Goal: Task Accomplishment & Management: Use online tool/utility

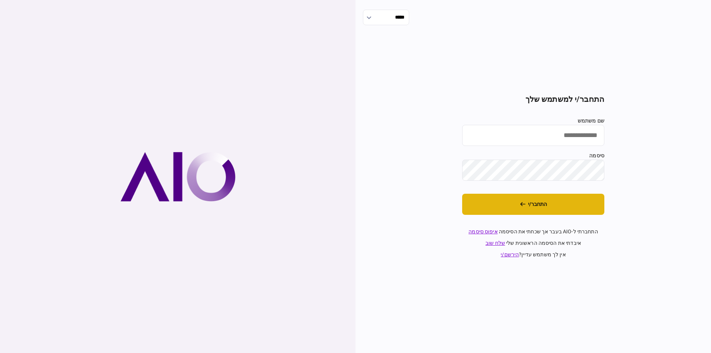
type input "*********"
click at [490, 201] on button "התחבר/י" at bounding box center [533, 204] width 142 height 21
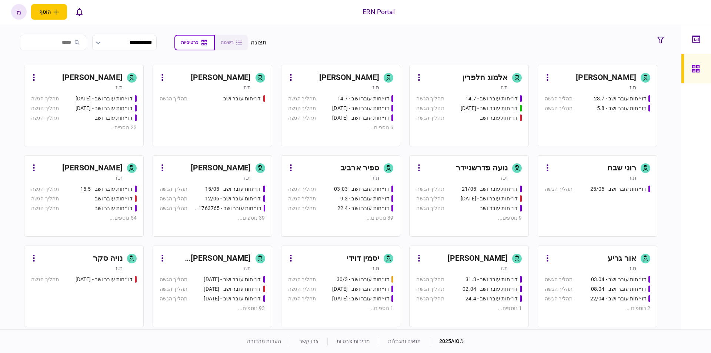
click at [622, 68] on link "מעיין כהן ת.ז דו״חות עובר ושב - 23.7 תהליך הגשה דו״חות עובר ושב - 5.8 תהליך הגשה" at bounding box center [598, 105] width 120 height 81
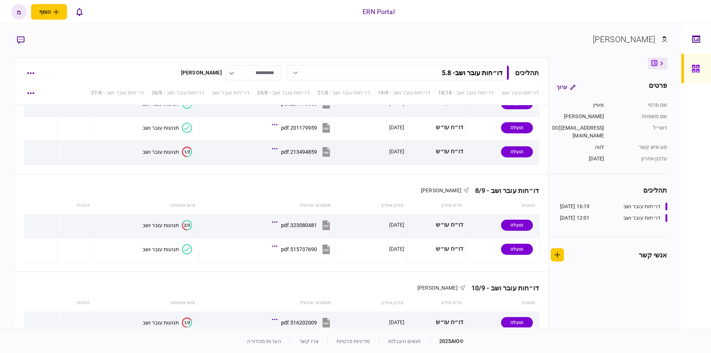
scroll to position [1003, 0]
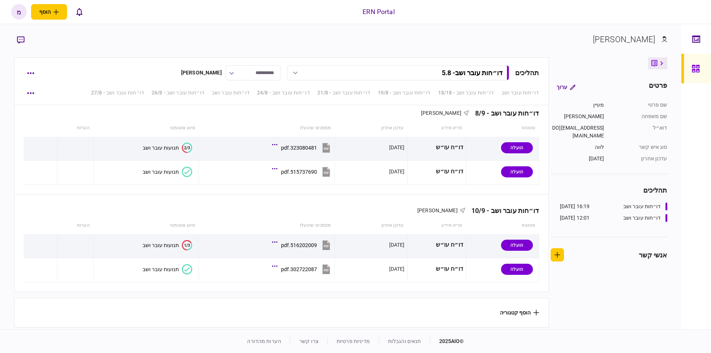
click at [514, 311] on button "הוסף קטגוריה" at bounding box center [519, 313] width 39 height 6
click at [28, 131] on div at bounding box center [355, 176] width 711 height 353
click at [3, 126] on div "**********" at bounding box center [340, 176] width 681 height 305
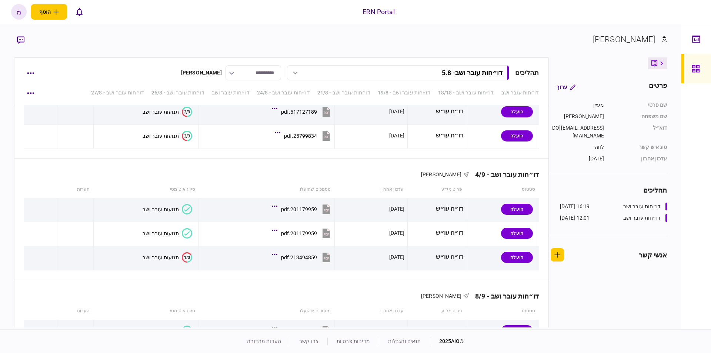
scroll to position [670, 0]
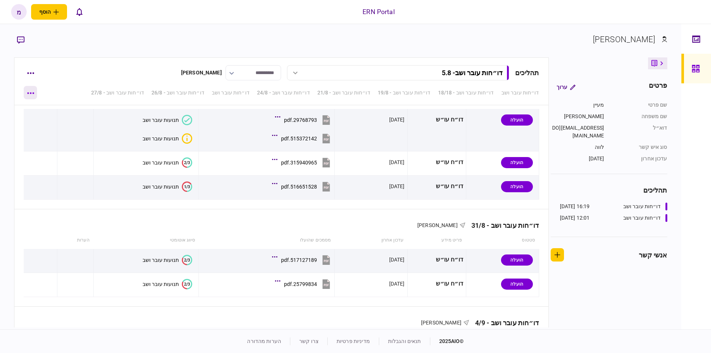
click at [28, 91] on button "button" at bounding box center [30, 92] width 13 height 13
click at [31, 74] on div at bounding box center [355, 176] width 711 height 353
click at [33, 73] on icon "button" at bounding box center [30, 73] width 7 height 1
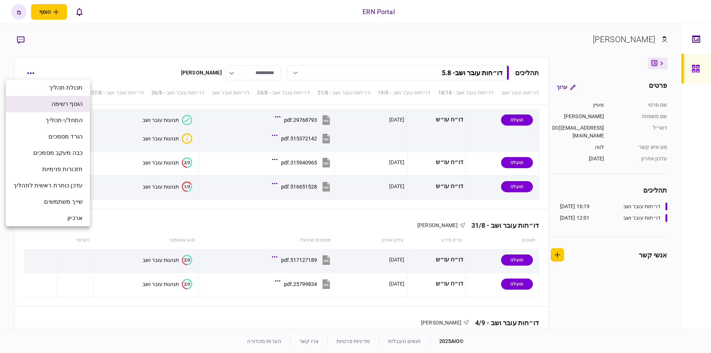
click at [61, 107] on span "הוסף רשימה" at bounding box center [66, 104] width 31 height 9
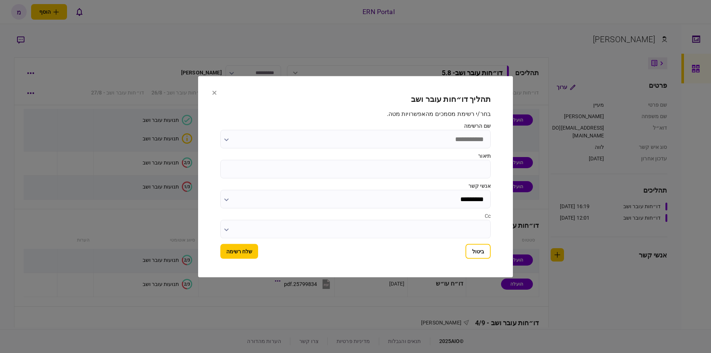
click at [401, 140] on input "שם הרשימה" at bounding box center [355, 139] width 270 height 19
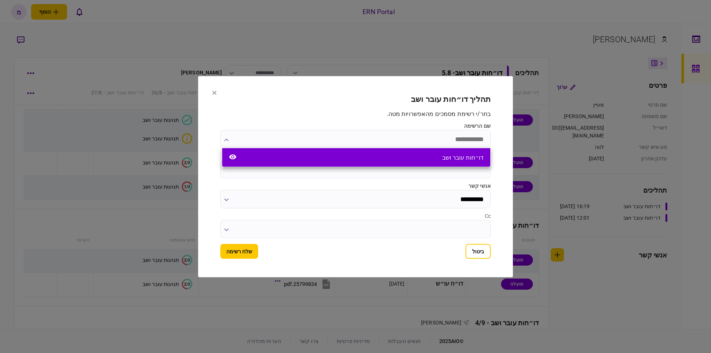
click at [470, 160] on div "דו״חות עובר ושב" at bounding box center [462, 157] width 41 height 7
type input "**********"
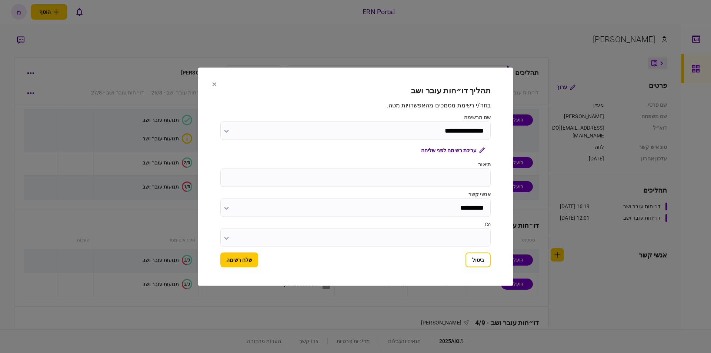
click at [442, 176] on input "תיאור" at bounding box center [355, 177] width 270 height 19
type input "*****"
click at [242, 257] on button "שלח רשימה" at bounding box center [239, 259] width 38 height 15
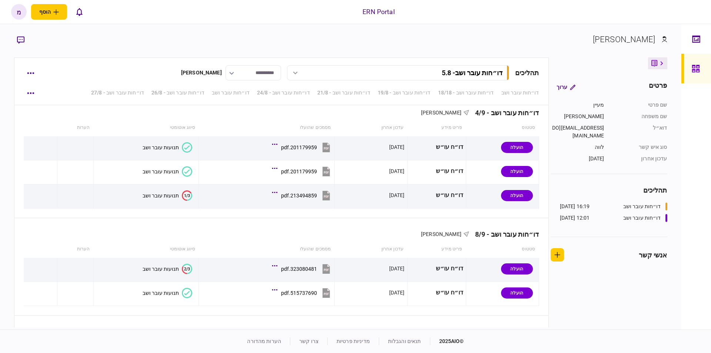
scroll to position [1076, 0]
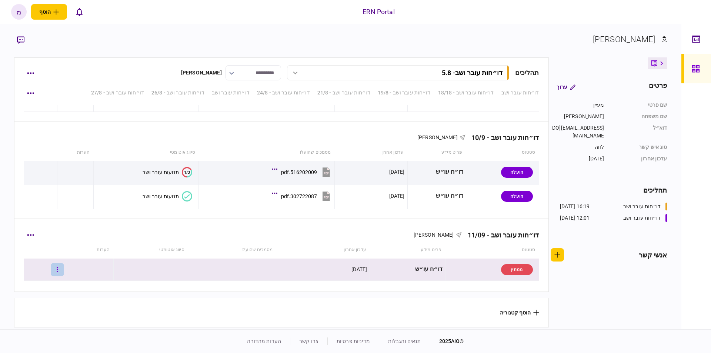
click at [64, 268] on button "button" at bounding box center [57, 269] width 13 height 13
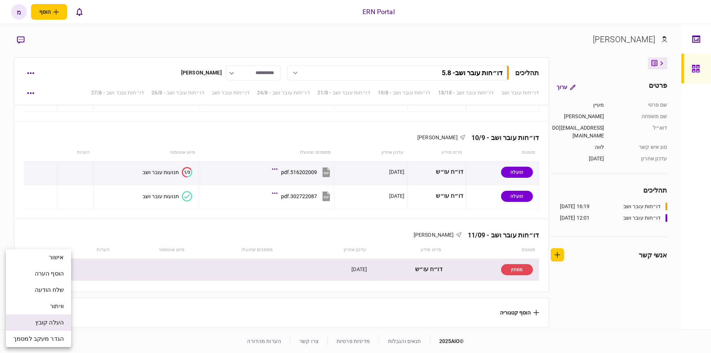
click at [46, 327] on span "העלה קובץ" at bounding box center [49, 322] width 29 height 9
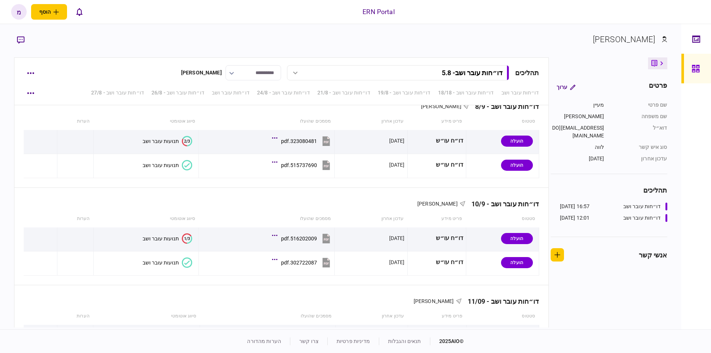
scroll to position [1076, 0]
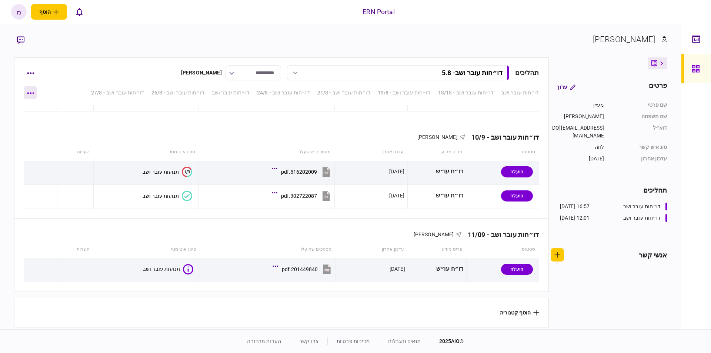
click at [28, 91] on button "button" at bounding box center [30, 92] width 13 height 13
click at [147, 111] on div at bounding box center [355, 176] width 711 height 353
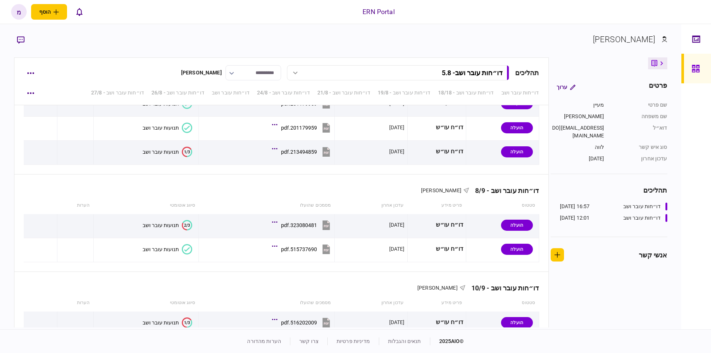
scroll to position [1076, 0]
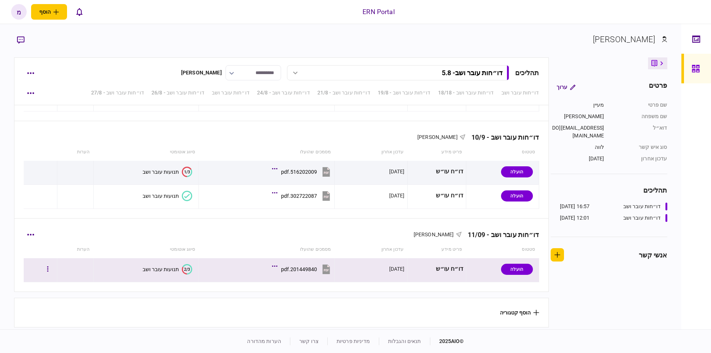
click at [184, 268] on text "2/3" at bounding box center [187, 269] width 6 height 5
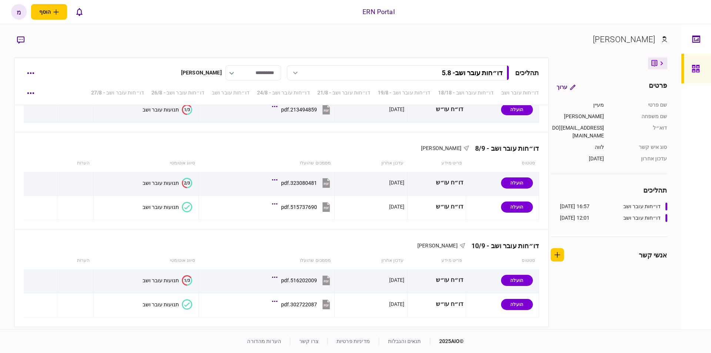
scroll to position [1076, 0]
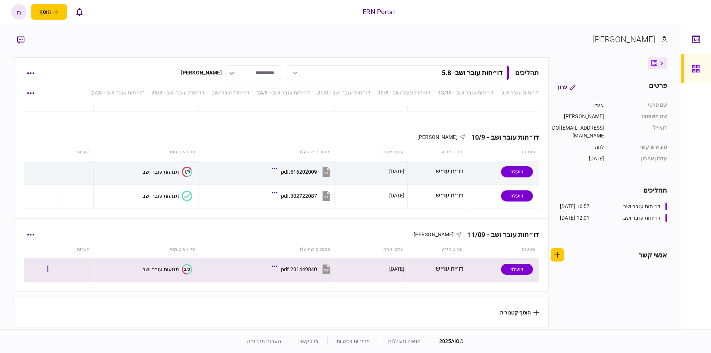
click at [184, 267] on text "2/3" at bounding box center [187, 269] width 6 height 5
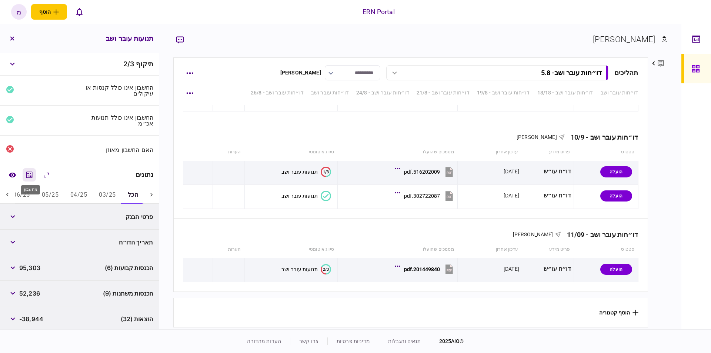
click at [30, 175] on icon "מחשבון" at bounding box center [29, 174] width 9 height 9
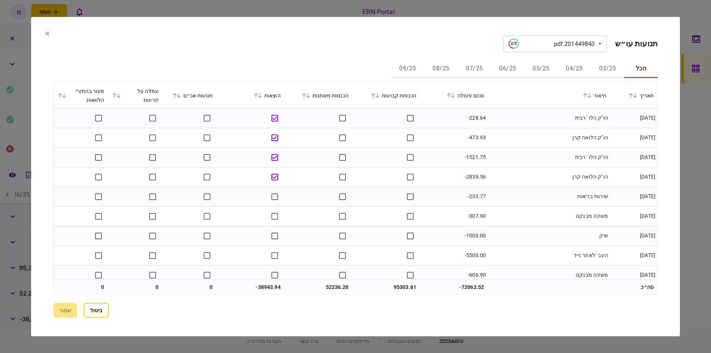
click at [507, 69] on button "06/25" at bounding box center [507, 69] width 33 height 18
click at [438, 151] on td "-206.90" at bounding box center [454, 157] width 68 height 20
click at [393, 95] on div "הכנסות קבועות" at bounding box center [386, 95] width 60 height 9
click at [376, 96] on icon at bounding box center [373, 95] width 4 height 5
drag, startPoint x: 571, startPoint y: 120, endPoint x: 605, endPoint y: 113, distance: 34.8
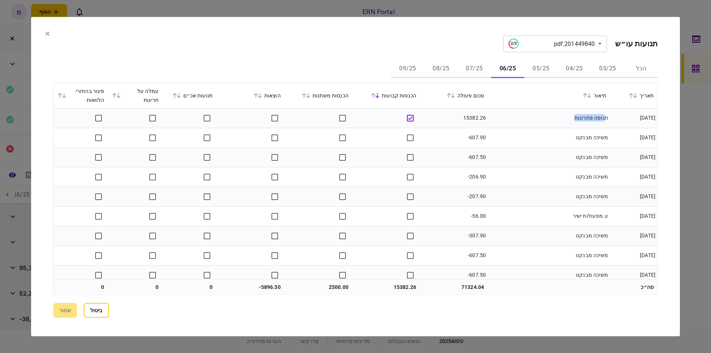
click at [605, 113] on td "תנופה פתרונות" at bounding box center [549, 118] width 122 height 20
copy td "נופה פתרונות"
click at [590, 121] on td "תנופה פתרונות" at bounding box center [549, 118] width 122 height 20
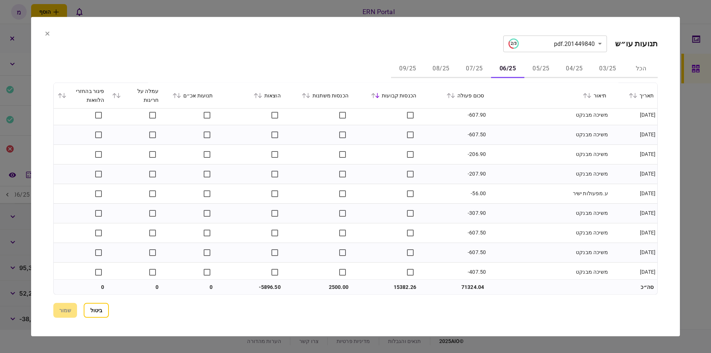
scroll to position [0, 0]
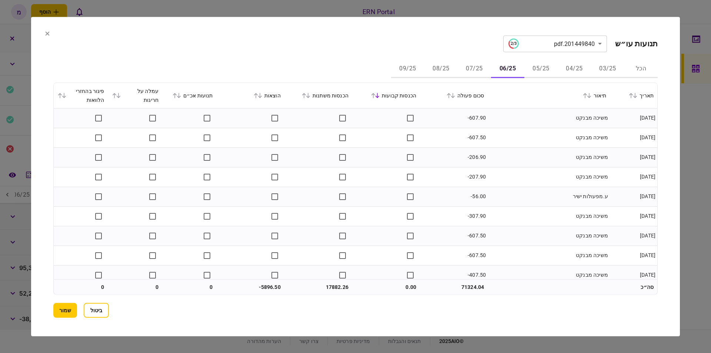
click at [361, 120] on td at bounding box center [386, 118] width 68 height 20
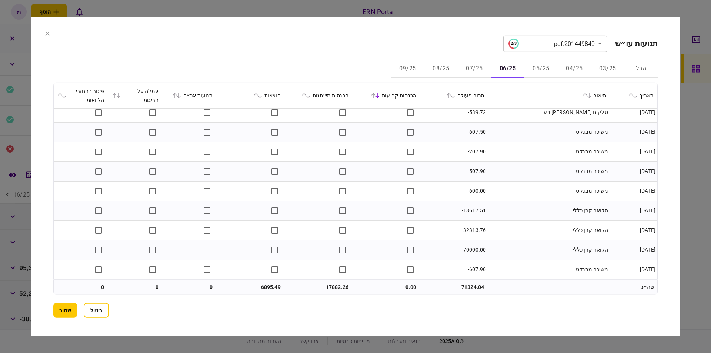
click at [469, 211] on td "-18617.51" at bounding box center [454, 211] width 68 height 20
copy td "18617.51"
click at [470, 226] on td "-32313.76" at bounding box center [454, 230] width 68 height 20
click at [466, 227] on td "-32313.76" at bounding box center [454, 230] width 68 height 20
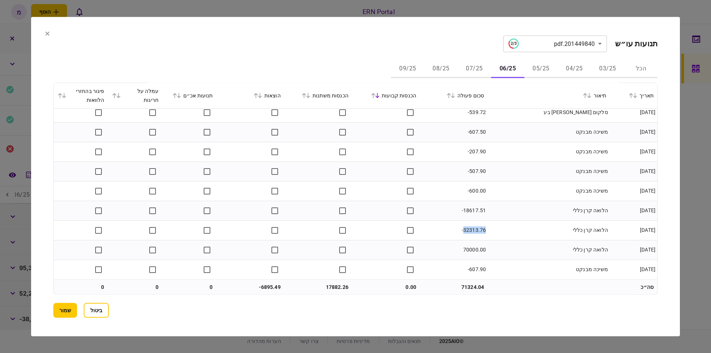
click at [466, 227] on td "-32313.76" at bounding box center [454, 230] width 68 height 20
copy td "32313.76"
click at [459, 254] on td "70000.00" at bounding box center [454, 250] width 68 height 20
click at [467, 250] on td "70000.00" at bounding box center [454, 250] width 68 height 20
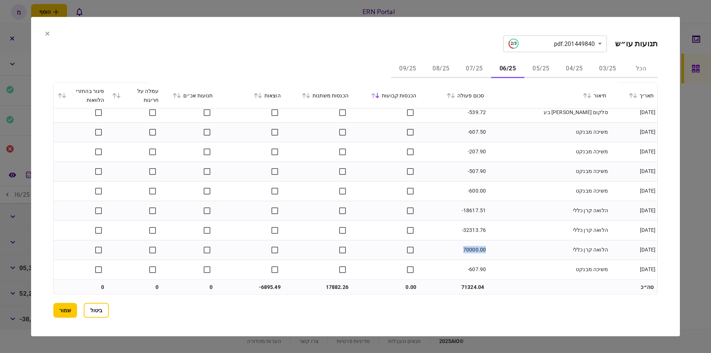
copy td "70000.00"
click at [474, 233] on td "-32313.76" at bounding box center [454, 230] width 68 height 20
click at [334, 290] on td "17882.26" at bounding box center [318, 287] width 68 height 15
click at [331, 289] on td "17882.26" at bounding box center [318, 287] width 68 height 15
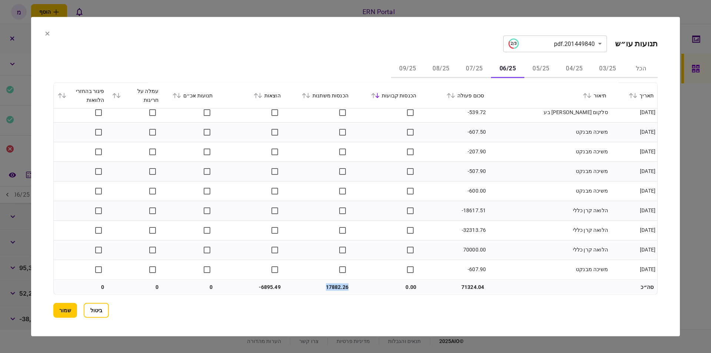
click at [261, 282] on td "-6895.49" at bounding box center [251, 287] width 68 height 15
click at [270, 285] on td "-6895.49" at bounding box center [251, 287] width 68 height 15
copy td "6895.49"
click at [473, 66] on button "07/25" at bounding box center [474, 69] width 33 height 18
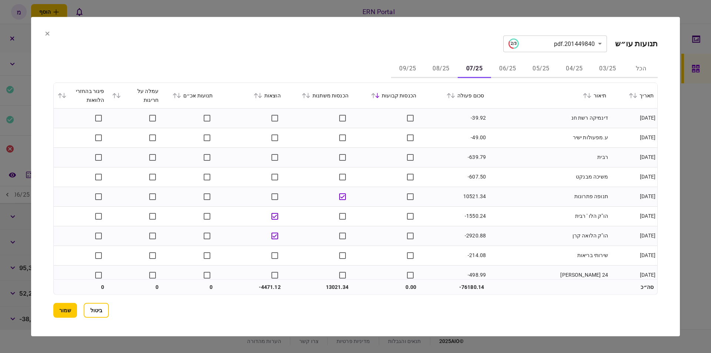
click at [469, 144] on td "-49.00" at bounding box center [454, 138] width 68 height 20
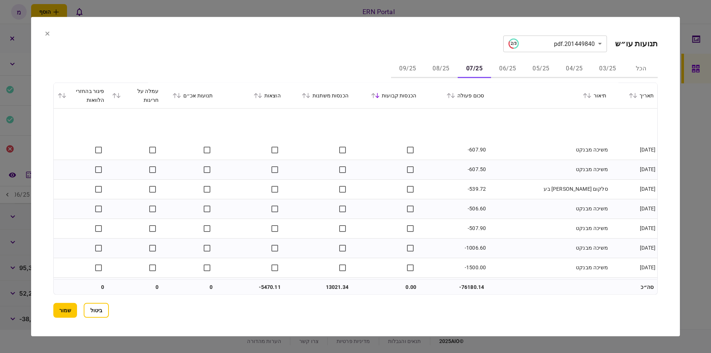
scroll to position [497, 0]
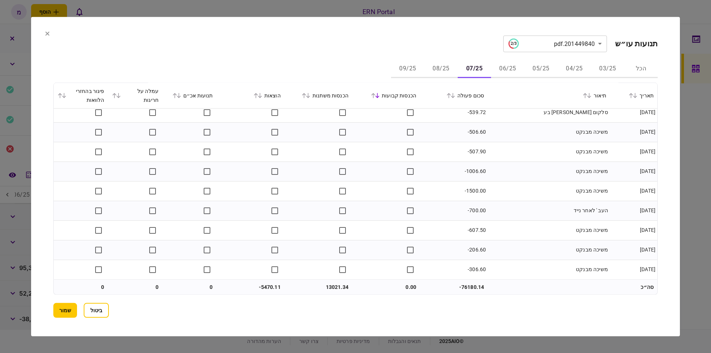
click at [319, 284] on td "13021.34" at bounding box center [318, 287] width 68 height 15
copy td "13021.34"
click at [274, 288] on td "-5470.11" at bounding box center [251, 287] width 68 height 15
click at [273, 287] on td "-5470.11" at bounding box center [251, 287] width 68 height 15
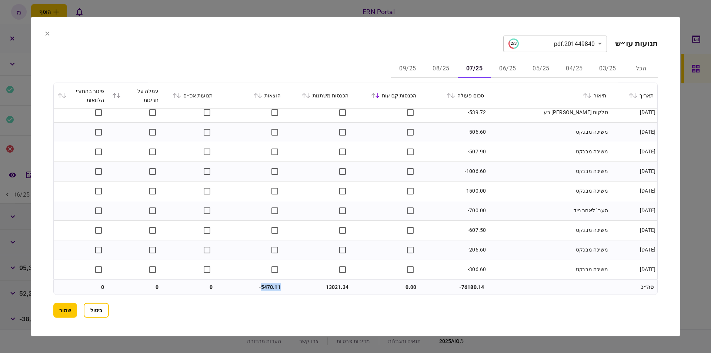
click at [273, 287] on td "-5470.11" at bounding box center [251, 287] width 68 height 15
click at [445, 68] on button "08/25" at bounding box center [440, 69] width 33 height 18
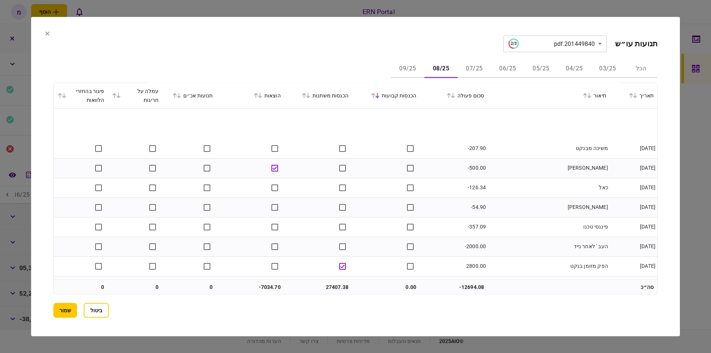
scroll to position [419, 0]
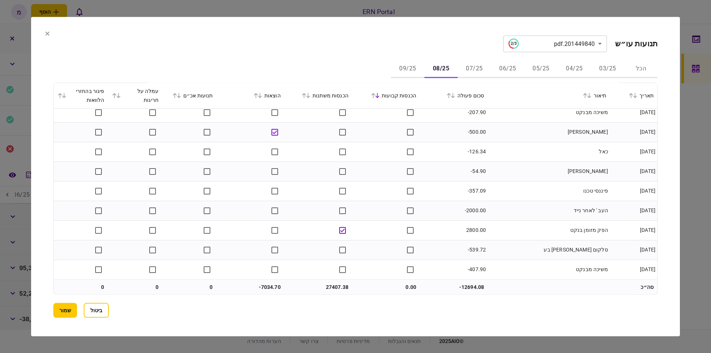
click at [331, 285] on td "27407.38" at bounding box center [318, 287] width 68 height 15
copy td "27407.38"
click at [267, 283] on td "-7034.70" at bounding box center [251, 287] width 68 height 15
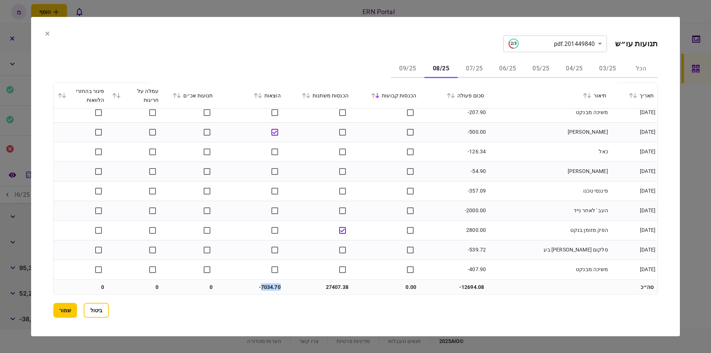
copy td "7034.70"
click at [411, 67] on button "09/25" at bounding box center [407, 69] width 33 height 18
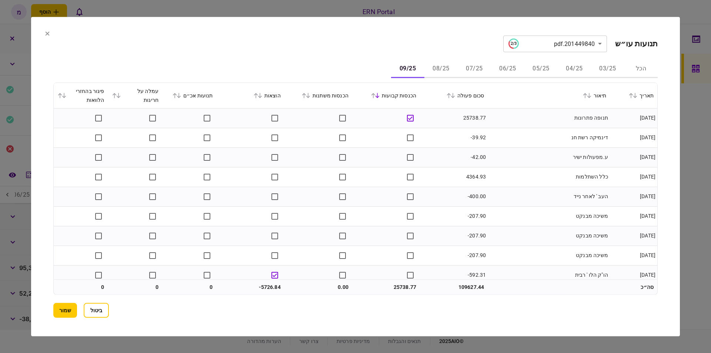
click at [444, 143] on td "-39.92" at bounding box center [454, 138] width 68 height 20
click at [470, 160] on td "4364.93" at bounding box center [454, 157] width 68 height 20
copy td "4364.93"
click at [550, 142] on td "ע.מפעולות ישיר" at bounding box center [549, 138] width 122 height 20
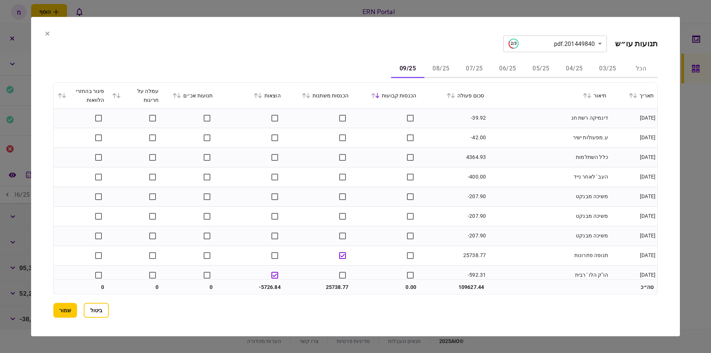
click at [524, 186] on td "העב ' לאחר נייד" at bounding box center [549, 177] width 122 height 20
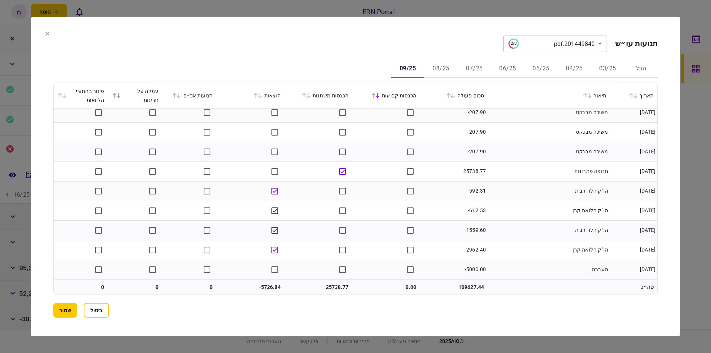
scroll to position [85, 0]
click at [328, 285] on td "25738.77" at bounding box center [318, 287] width 68 height 15
copy td "25738.77"
click at [473, 208] on td "-612.53" at bounding box center [454, 211] width 68 height 20
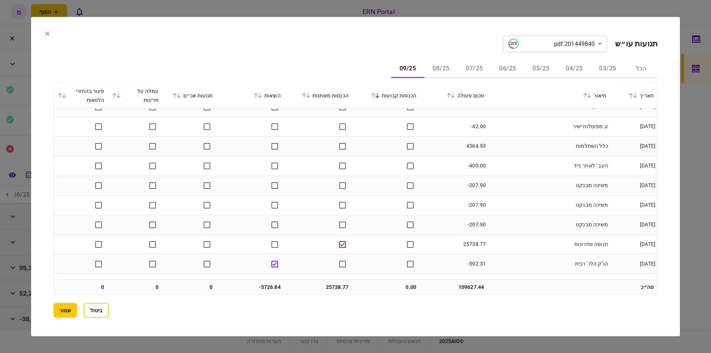
scroll to position [0, 0]
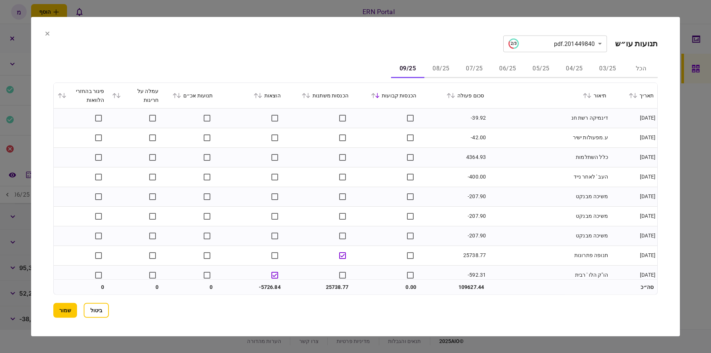
drag, startPoint x: 294, startPoint y: 278, endPoint x: 280, endPoint y: 283, distance: 14.3
click at [292, 280] on td "25738.77" at bounding box center [318, 287] width 68 height 15
click at [267, 280] on td "-5726.84" at bounding box center [251, 287] width 68 height 15
click at [68, 307] on button "שמור" at bounding box center [65, 310] width 24 height 15
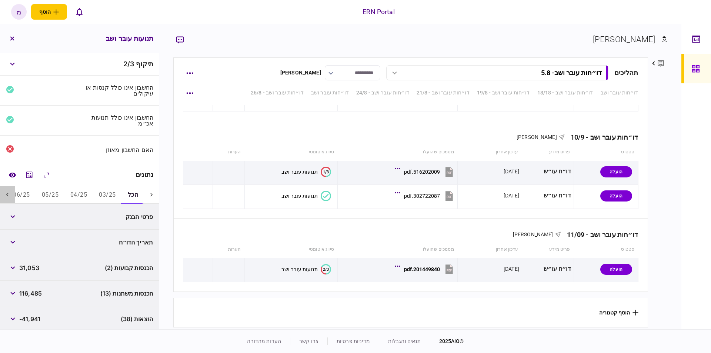
click at [9, 193] on icon at bounding box center [7, 195] width 2 height 4
click at [113, 191] on button "06/25" at bounding box center [114, 195] width 29 height 18
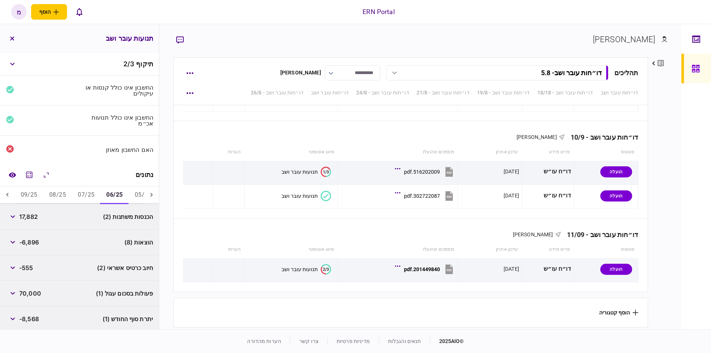
click at [33, 317] on span "-8,568" at bounding box center [29, 318] width 20 height 9
click at [84, 191] on button "07/25" at bounding box center [86, 195] width 29 height 18
click at [65, 191] on button "08/25" at bounding box center [57, 195] width 29 height 18
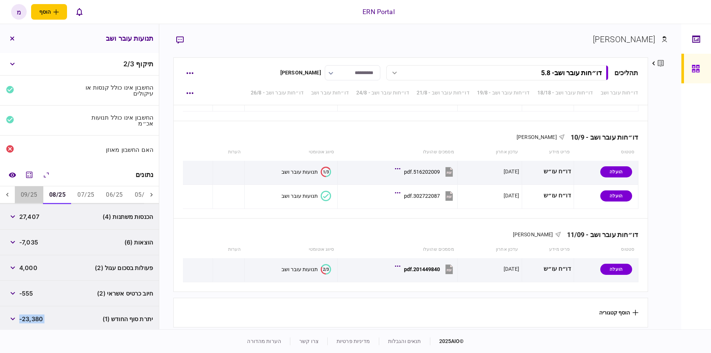
click at [29, 192] on button "09/25" at bounding box center [29, 195] width 29 height 18
click at [47, 307] on div "הכל 18,271" at bounding box center [79, 319] width 159 height 26
click at [35, 287] on div "-5,000" at bounding box center [23, 293] width 34 height 13
click at [40, 260] on div "יתרת סוף החודש (1) -5,109" at bounding box center [79, 268] width 159 height 26
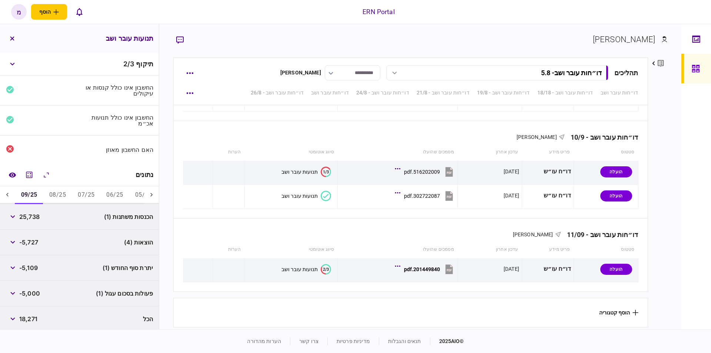
click at [30, 269] on span "-5,109" at bounding box center [28, 267] width 19 height 9
click at [155, 192] on icon at bounding box center [151, 194] width 7 height 7
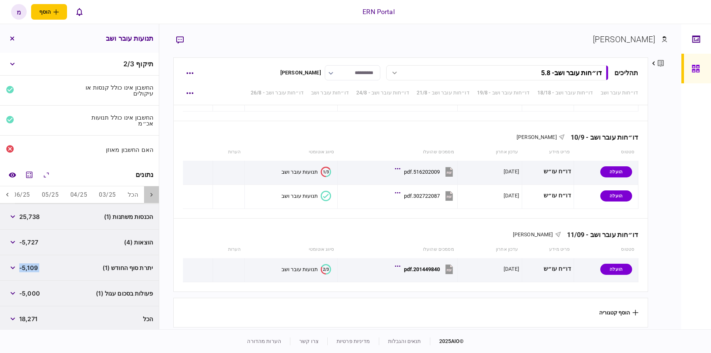
click at [153, 191] on icon at bounding box center [151, 194] width 7 height 7
click at [138, 192] on button "הכל" at bounding box center [133, 195] width 22 height 18
